Goal: Navigation & Orientation: Find specific page/section

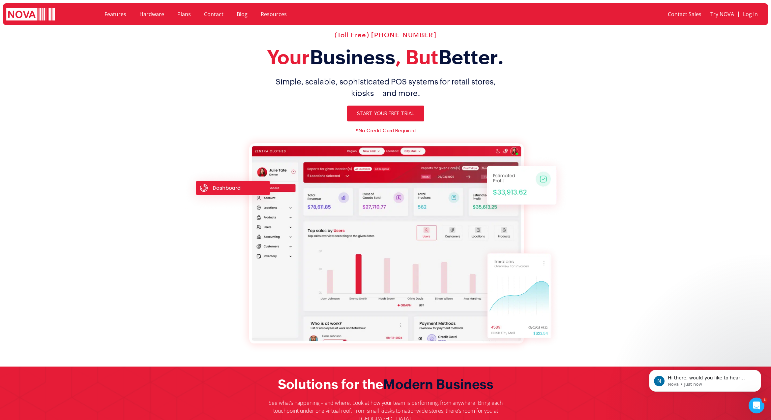
click at [212, 136] on div "(Toll Free) [PHONE_NUMBER] Your Business , But Better. Simple, scalable, sophis…" at bounding box center [386, 189] width 416 height 322
click at [122, 100] on section "(Toll Free) [PHONE_NUMBER] Your Business , But Better. Simple, scalable, sophis…" at bounding box center [385, 189] width 771 height 322
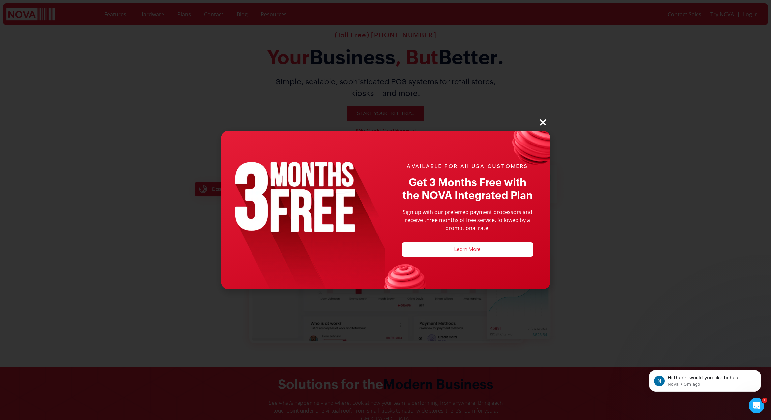
click at [295, 60] on div "AVAILABLE FOR All USA CUSTOMERS Get 3 Months Free with the NOVA Integrated Plan…" at bounding box center [385, 210] width 771 height 420
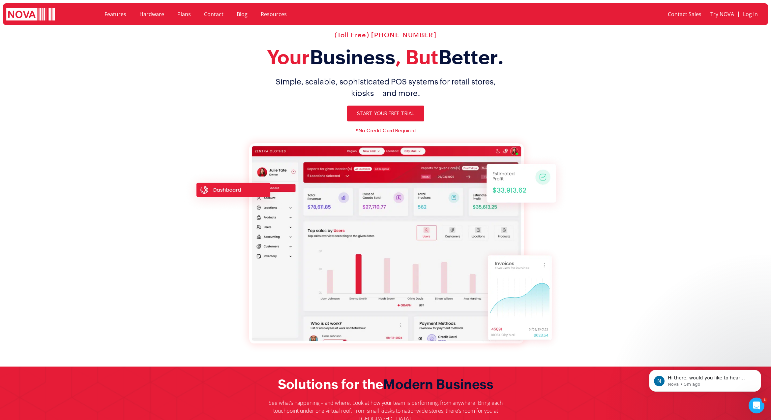
click at [150, 18] on link "Hardware" at bounding box center [152, 14] width 38 height 15
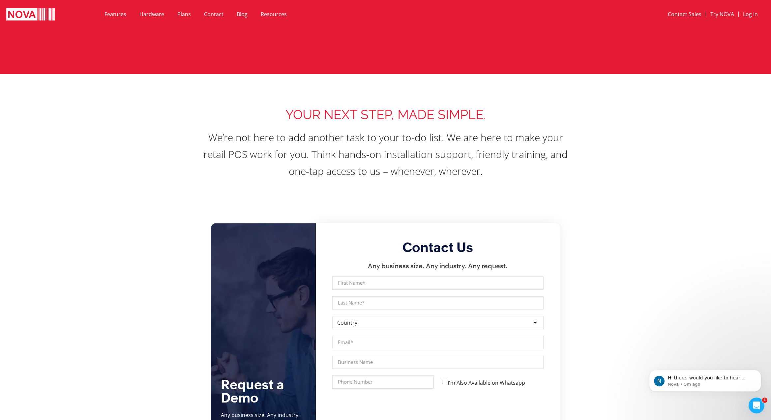
scroll to position [1281, 0]
